Goal: Information Seeking & Learning: Learn about a topic

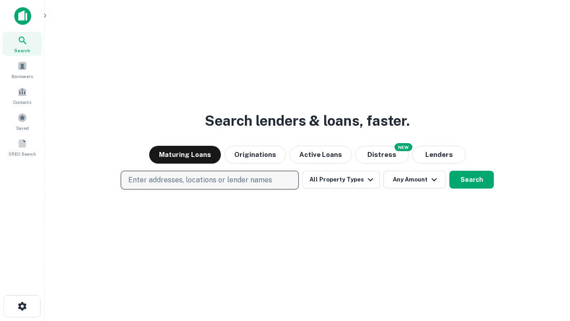
click at [209, 180] on p "Enter addresses, locations or lender names" at bounding box center [200, 179] width 144 height 11
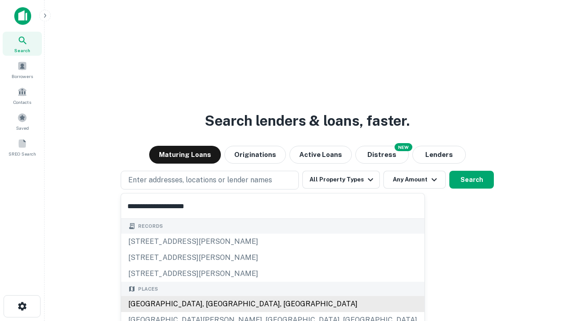
click at [213, 304] on div "[GEOGRAPHIC_DATA], [GEOGRAPHIC_DATA], [GEOGRAPHIC_DATA]" at bounding box center [272, 304] width 303 height 16
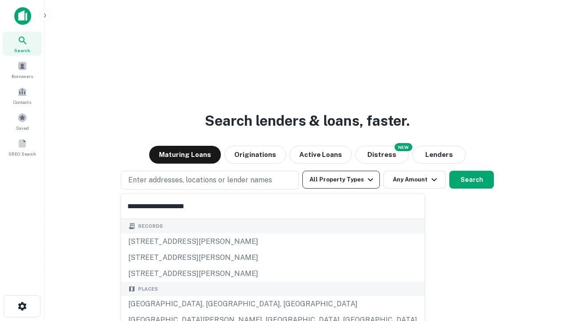
click at [341, 179] on button "All Property Types" at bounding box center [340, 179] width 77 height 18
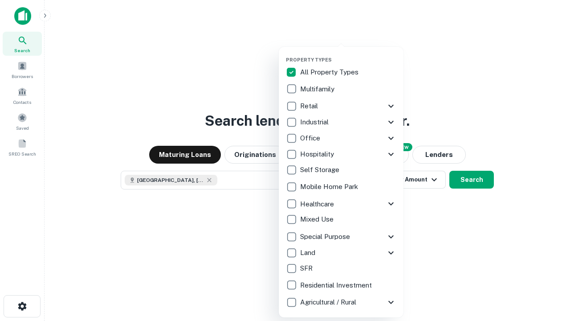
click at [348, 54] on button "button" at bounding box center [348, 54] width 125 height 0
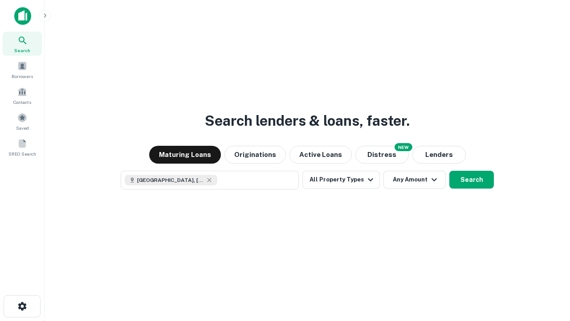
scroll to position [14, 0]
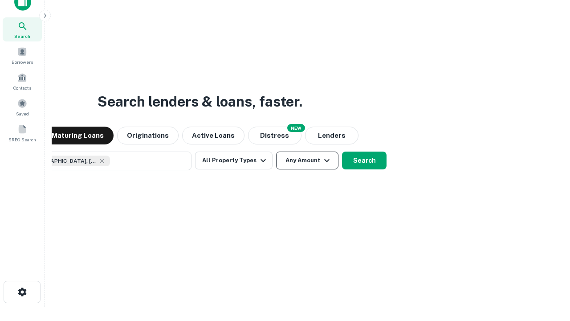
click at [276, 151] on button "Any Amount" at bounding box center [307, 160] width 62 height 18
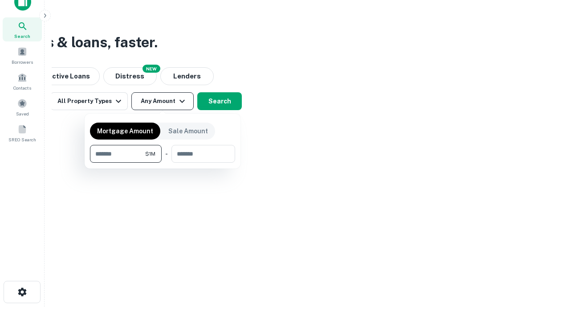
type input "*******"
click at [162, 162] on button "button" at bounding box center [162, 162] width 145 height 0
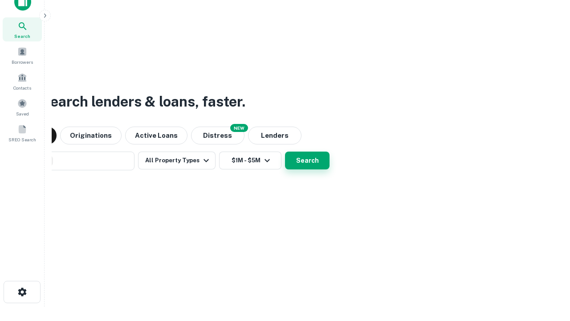
click at [285, 151] on button "Search" at bounding box center [307, 160] width 45 height 18
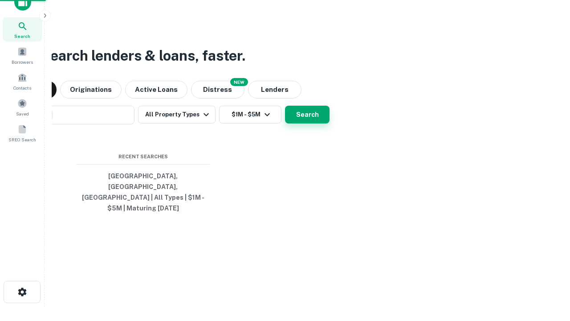
scroll to position [29, 252]
